Goal: Task Accomplishment & Management: Manage account settings

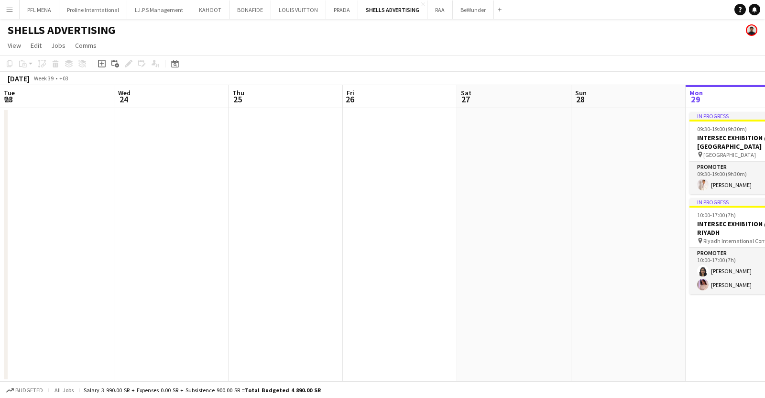
scroll to position [0, 257]
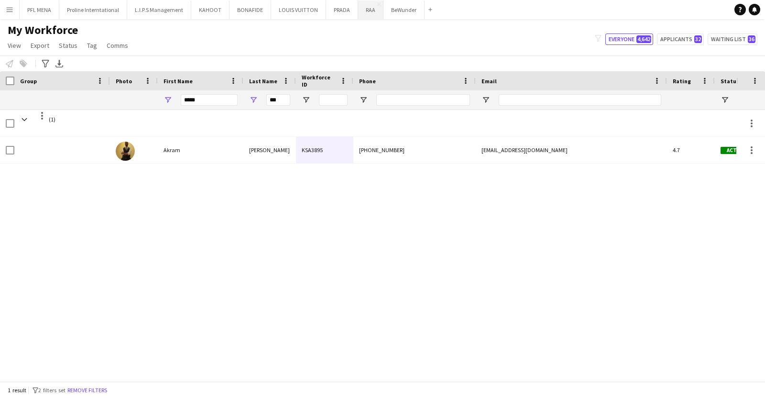
click at [361, 5] on button "RAA Close" at bounding box center [370, 9] width 25 height 19
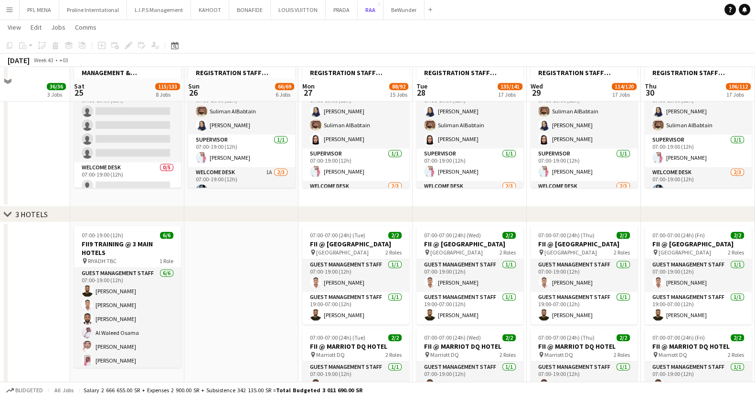
scroll to position [1684, 0]
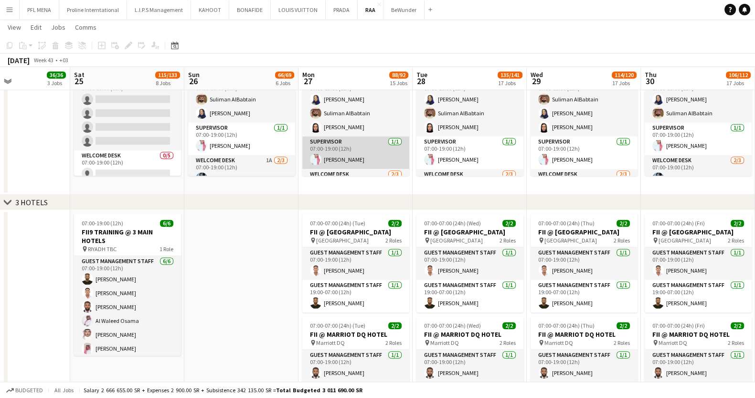
click at [334, 166] on app-card-role "Supervisor [DATE] 07:00-19:00 (12h) [PERSON_NAME]" at bounding box center [355, 152] width 107 height 32
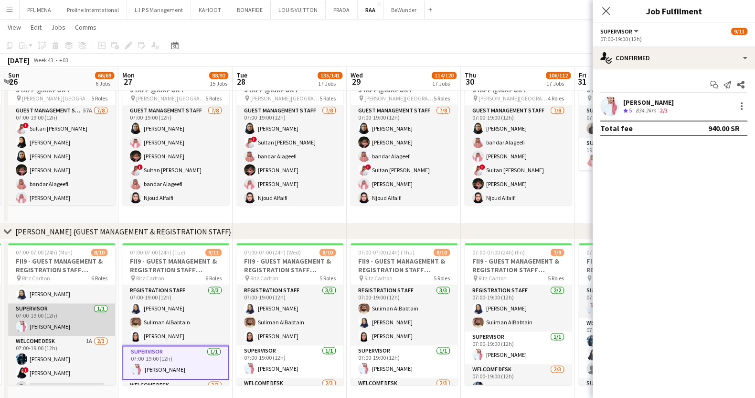
scroll to position [0, 0]
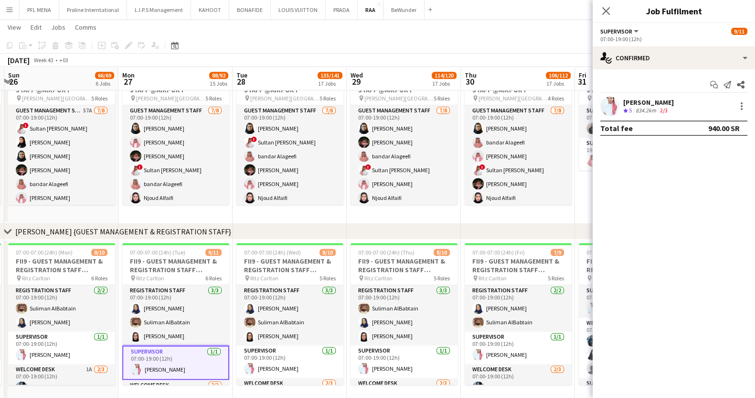
click at [619, 103] on div at bounding box center [610, 106] width 19 height 19
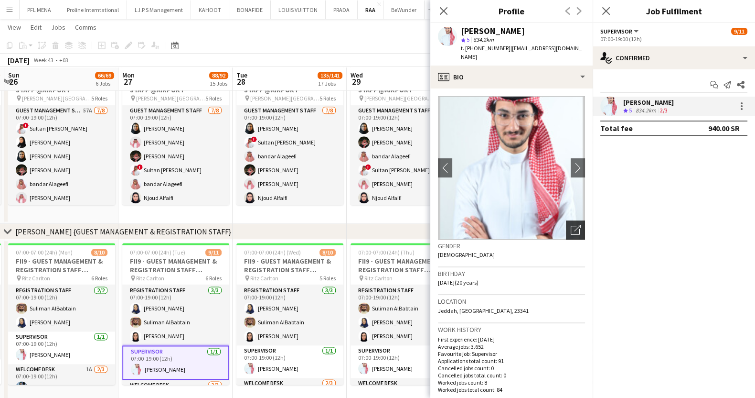
click at [571, 225] on icon "Open photos pop-in" at bounding box center [576, 230] width 10 height 10
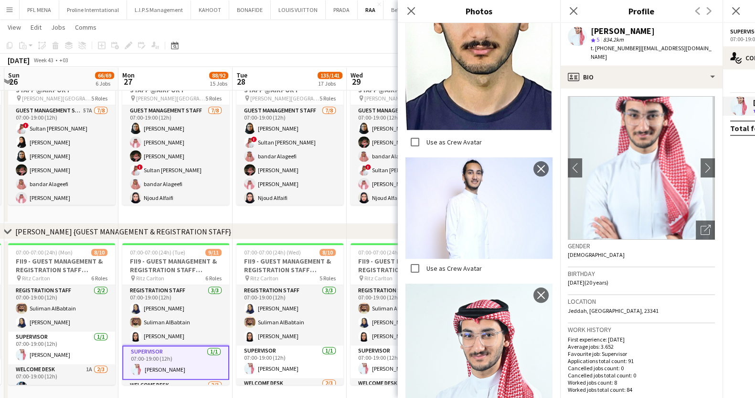
scroll to position [623, 0]
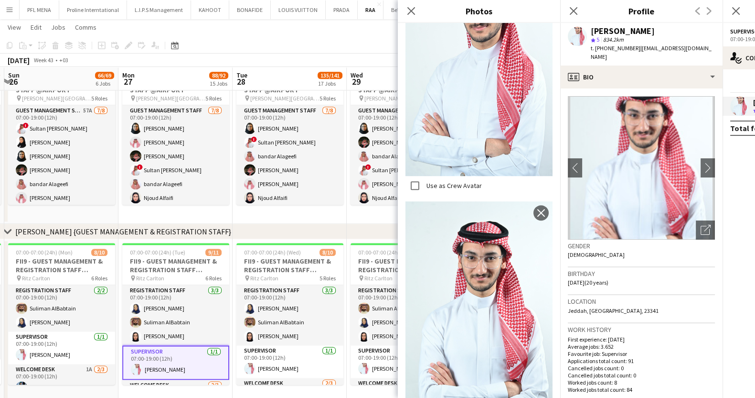
click at [650, 269] on h3 "Birthday" at bounding box center [641, 273] width 147 height 9
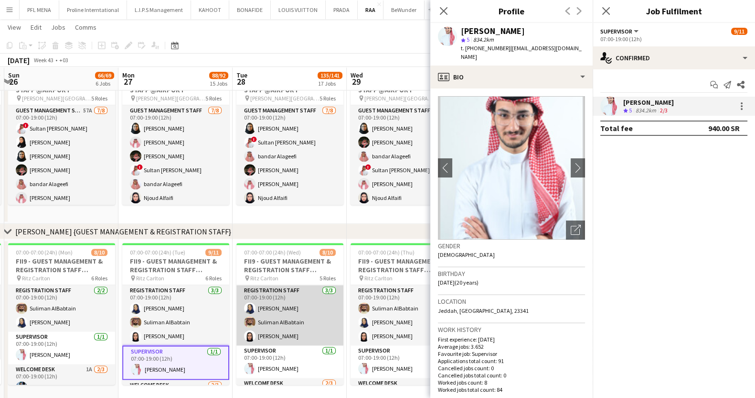
click at [278, 320] on app-card-role "Registration Staff [DATE] 07:00-19:00 (12h) [PERSON_NAME] [PERSON_NAME] [PERSON…" at bounding box center [290, 315] width 107 height 60
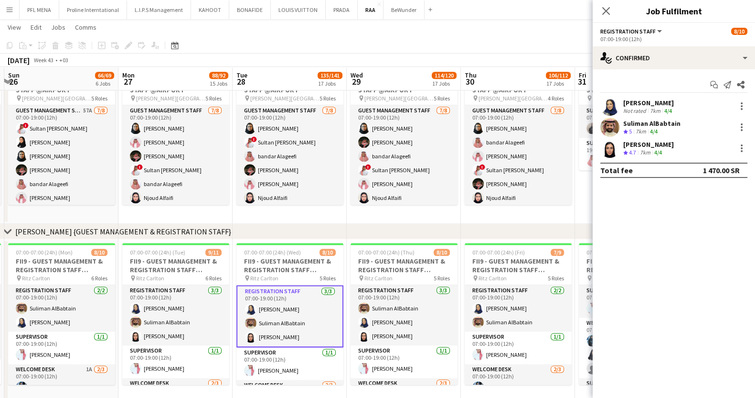
click at [639, 103] on div "[PERSON_NAME]" at bounding box center [649, 102] width 51 height 9
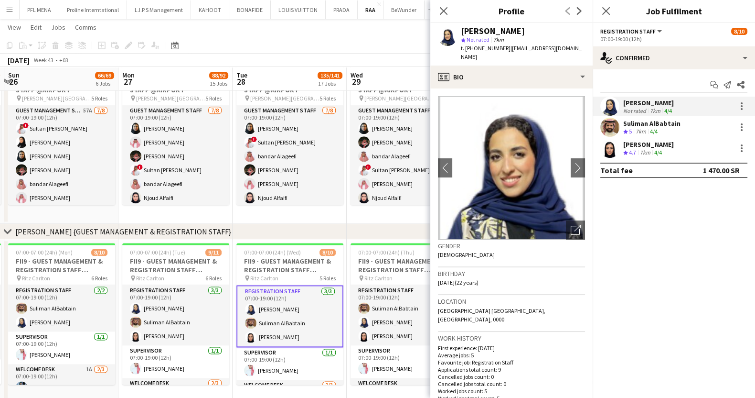
click at [12, 13] on app-icon "Menu" at bounding box center [10, 10] width 8 height 8
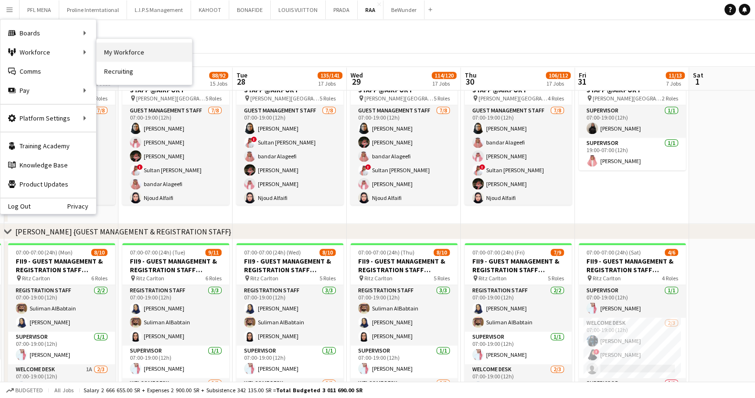
click at [128, 53] on link "My Workforce" at bounding box center [145, 52] width 96 height 19
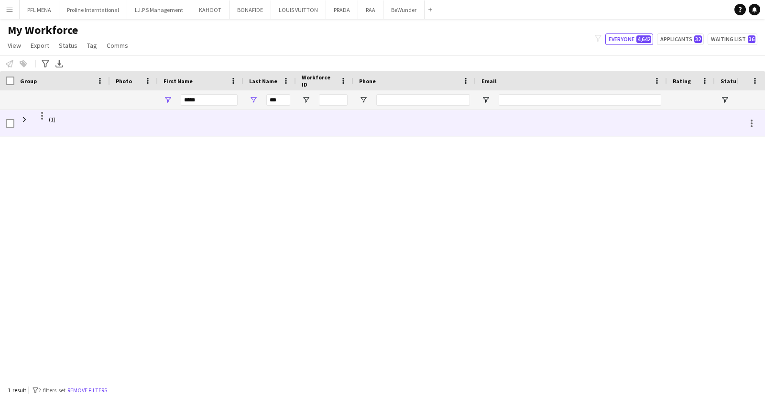
click at [65, 127] on span "(1)" at bounding box center [62, 119] width 84 height 19
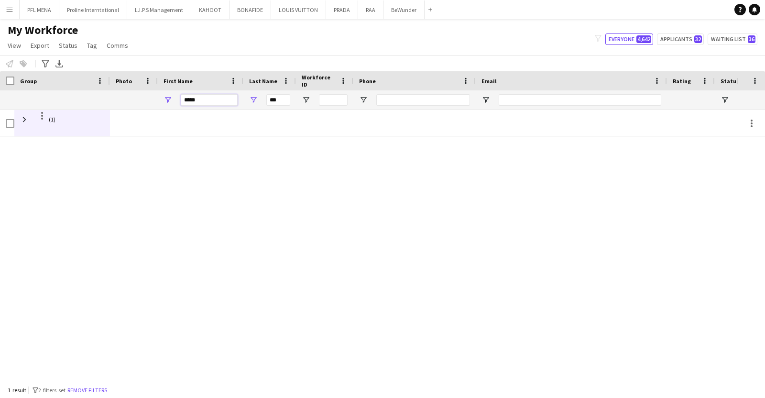
drag, startPoint x: 218, startPoint y: 101, endPoint x: 129, endPoint y: 94, distance: 89.2
click at [129, 94] on div "***** ***" at bounding box center [582, 99] width 1164 height 19
click at [278, 98] on input "***" at bounding box center [278, 99] width 24 height 11
type input "*"
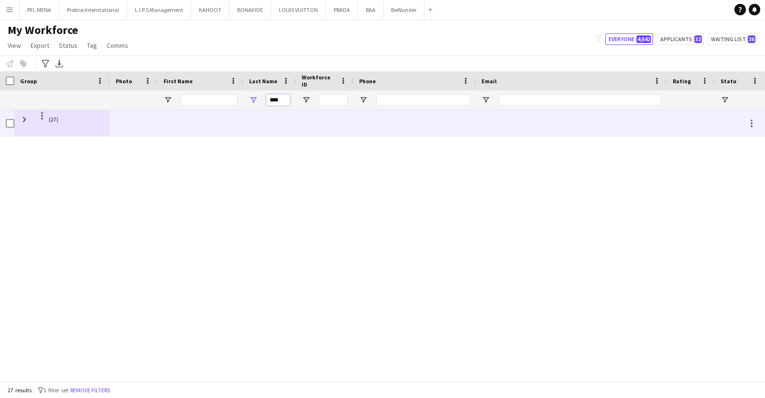
type input "****"
click at [215, 112] on div at bounding box center [201, 123] width 86 height 26
click at [25, 117] on span at bounding box center [24, 119] width 9 height 9
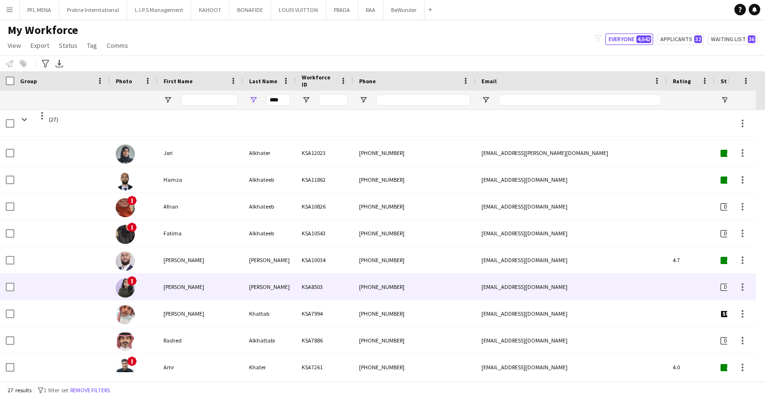
scroll to position [158, 0]
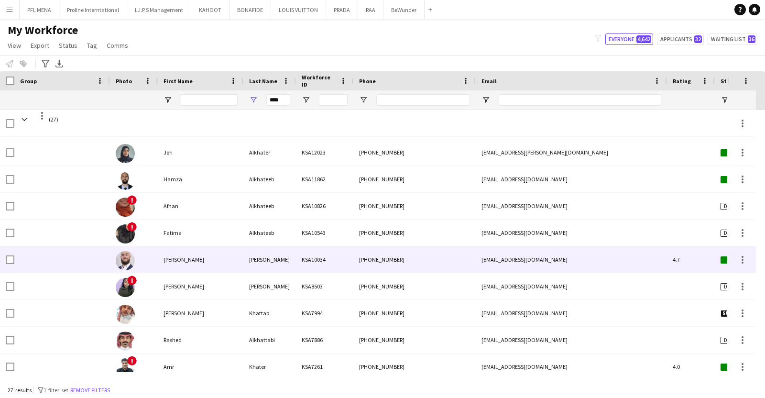
click at [266, 267] on div "[PERSON_NAME]" at bounding box center [269, 259] width 53 height 26
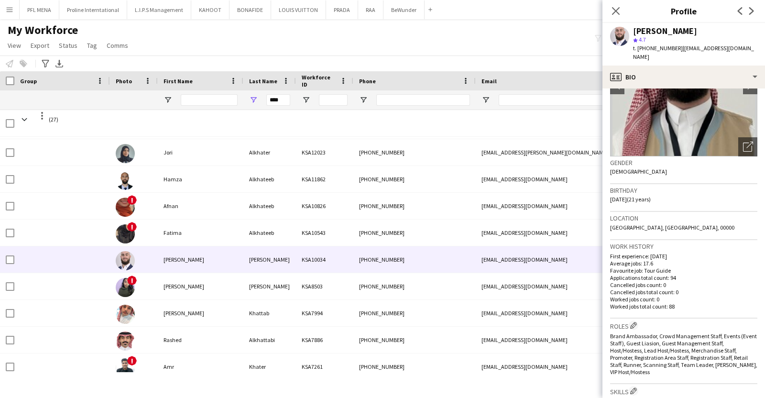
scroll to position [0, 0]
